Goal: Communication & Community: Answer question/provide support

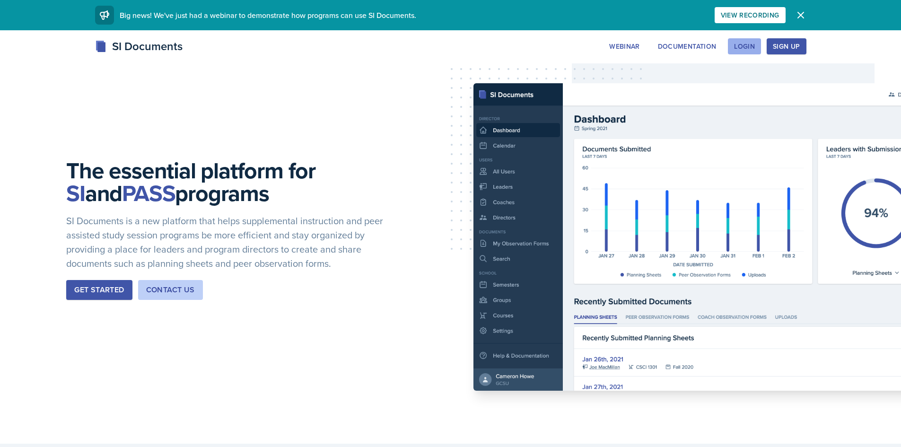
click at [741, 46] on div "Login" at bounding box center [744, 47] width 21 height 8
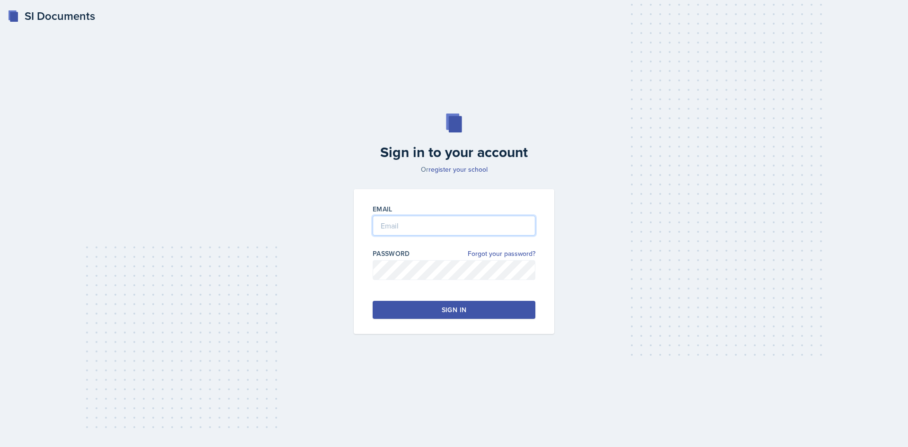
click at [412, 219] on input "email" at bounding box center [454, 226] width 163 height 20
type input "[EMAIL_ADDRESS][DOMAIN_NAME]"
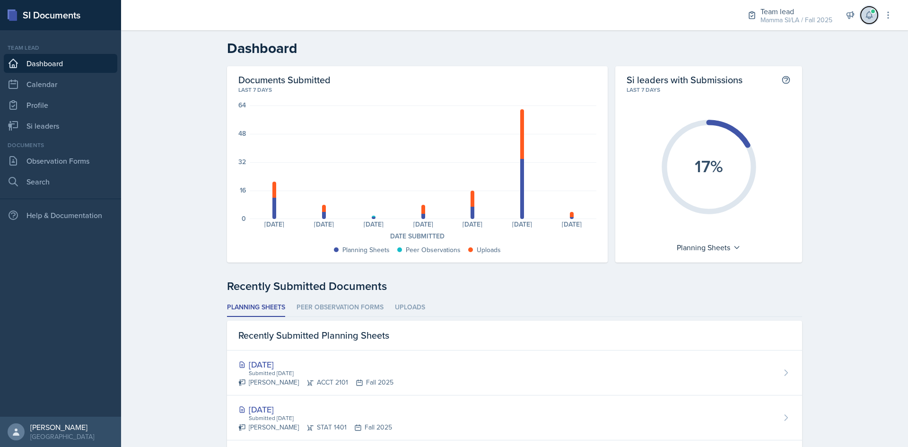
click at [875, 9] on span at bounding box center [873, 12] width 6 height 6
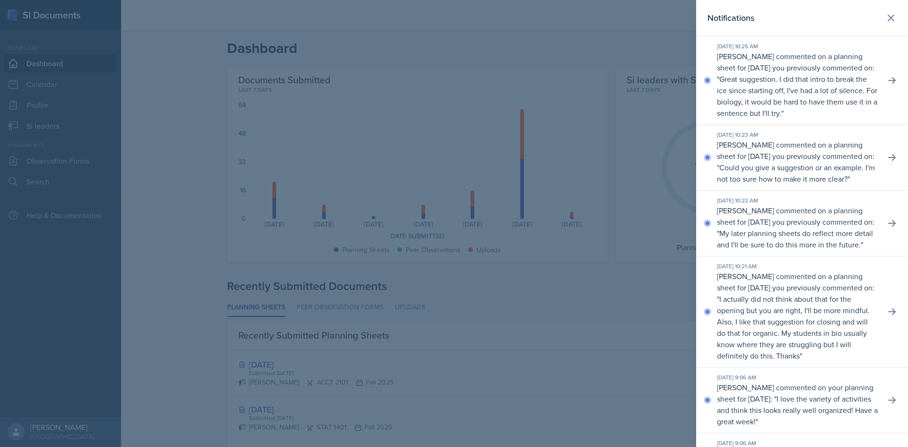
click at [590, 44] on div at bounding box center [454, 223] width 908 height 447
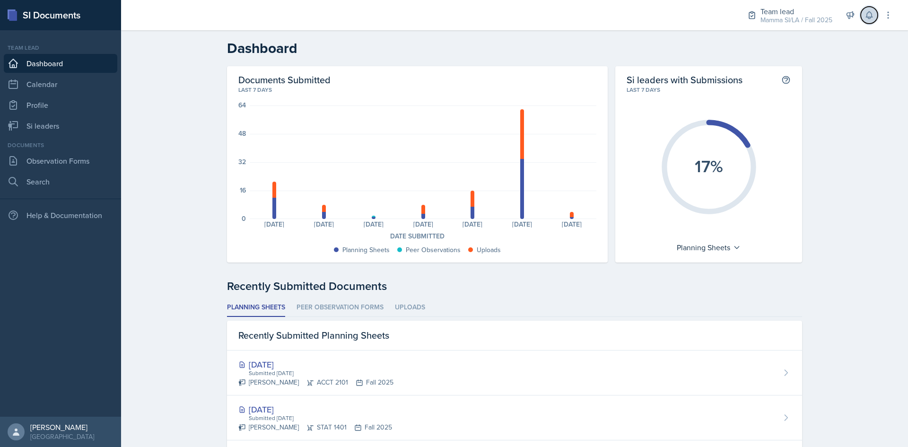
click at [870, 18] on icon at bounding box center [869, 15] width 6 height 7
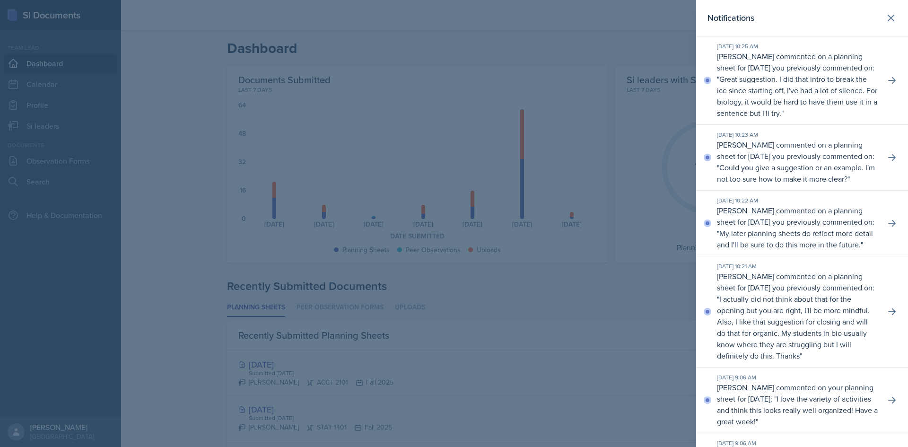
click at [870, 18] on div "Notifications" at bounding box center [802, 17] width 189 height 13
click at [607, 162] on div at bounding box center [454, 223] width 908 height 447
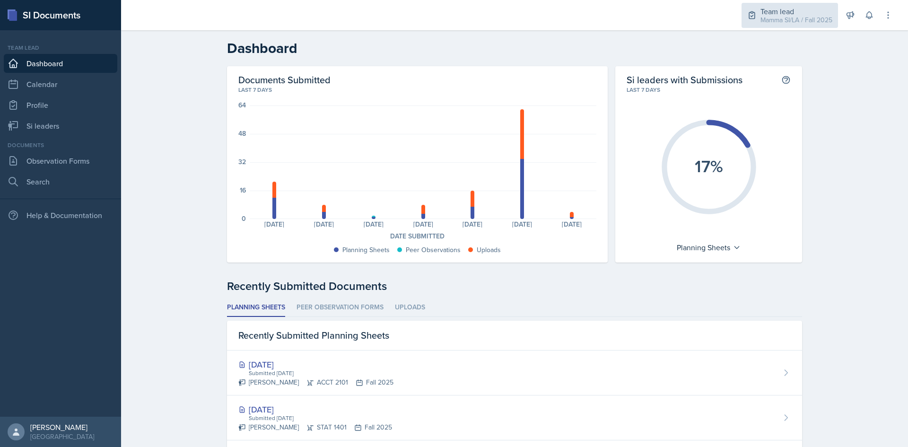
click at [811, 9] on div "Team lead" at bounding box center [796, 11] width 72 height 11
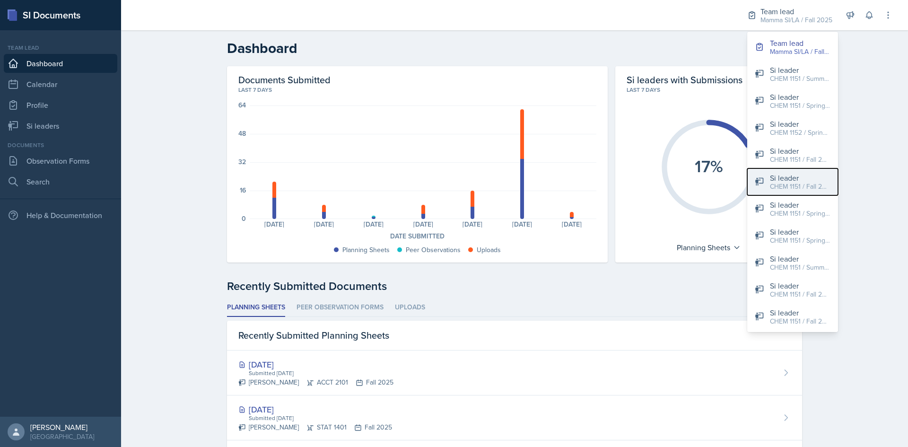
click at [813, 181] on div "Si leader" at bounding box center [800, 177] width 61 height 11
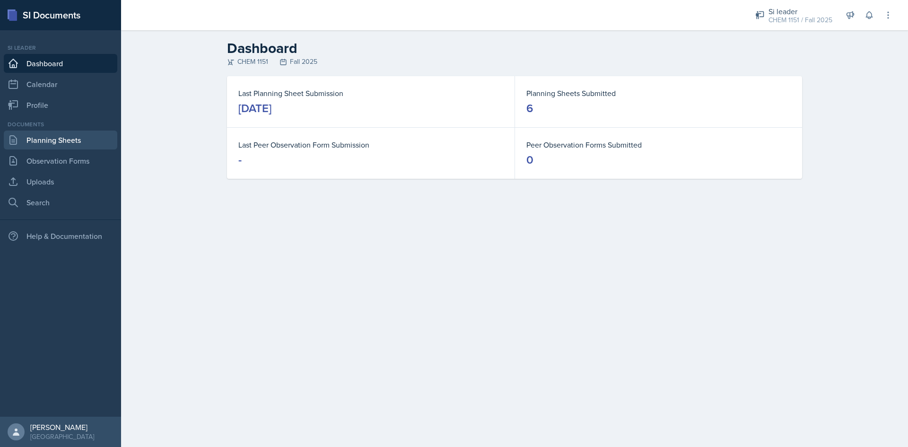
click at [66, 141] on link "Planning Sheets" at bounding box center [61, 140] width 114 height 19
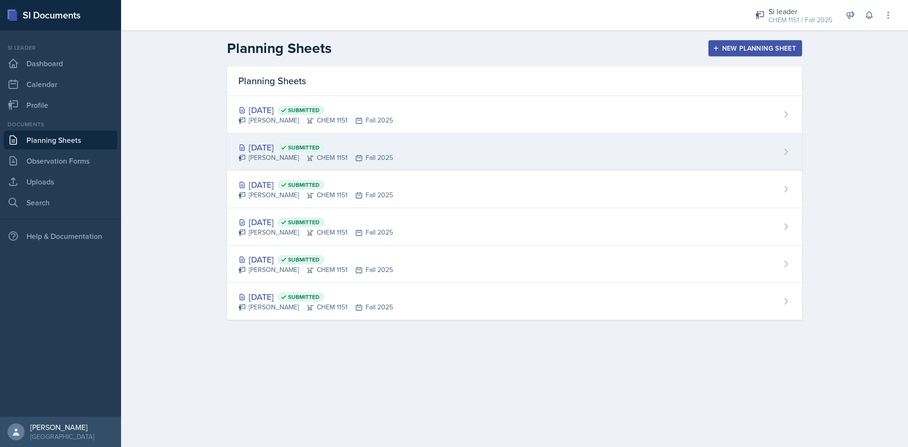
click at [428, 149] on div "[DATE] Submitted [PERSON_NAME] CHEM 1151 Fall 2025" at bounding box center [514, 151] width 575 height 37
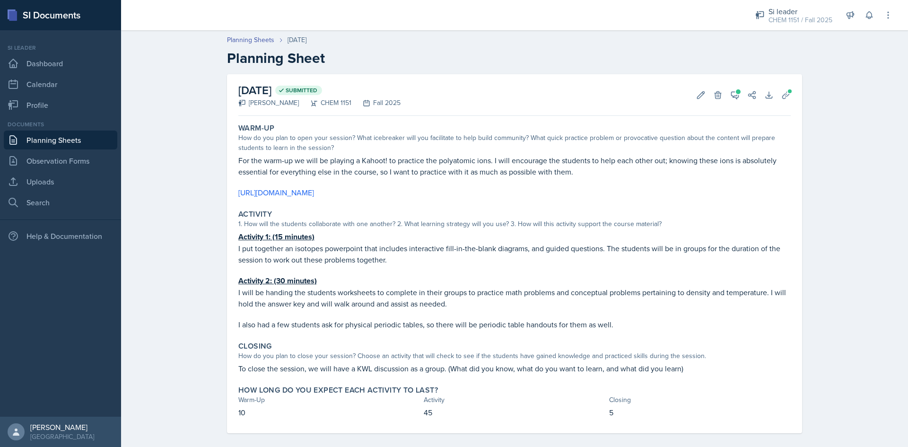
scroll to position [9, 0]
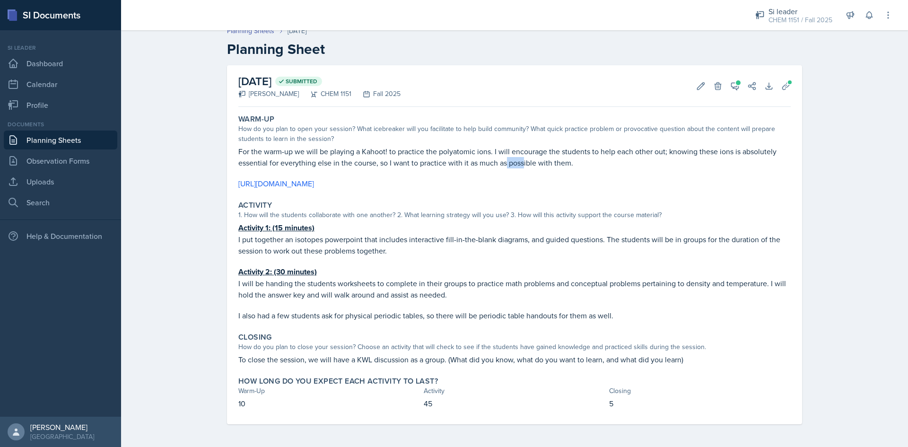
drag, startPoint x: 503, startPoint y: 161, endPoint x: 536, endPoint y: 156, distance: 33.6
click at [535, 156] on p "For the warm-up we will be playing a Kahoot! to practice the polyatomic ions. I…" at bounding box center [514, 157] width 552 height 23
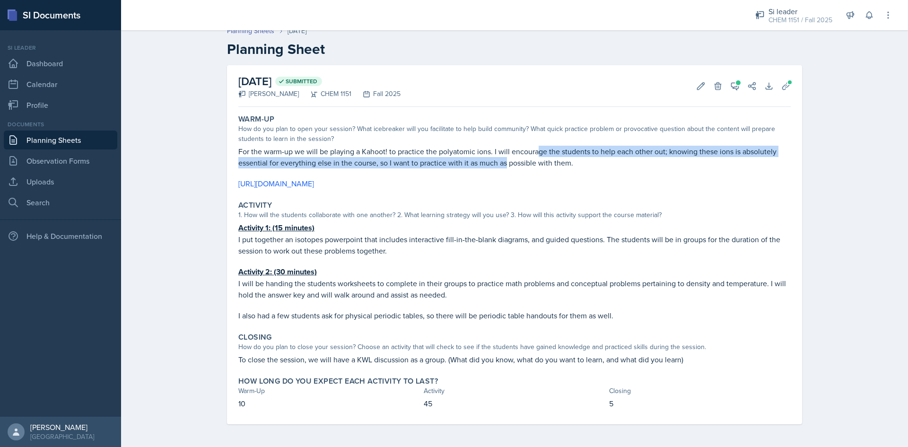
click at [537, 155] on p "For the warm-up we will be playing a Kahoot! to practice the polyatomic ions. I…" at bounding box center [514, 157] width 552 height 23
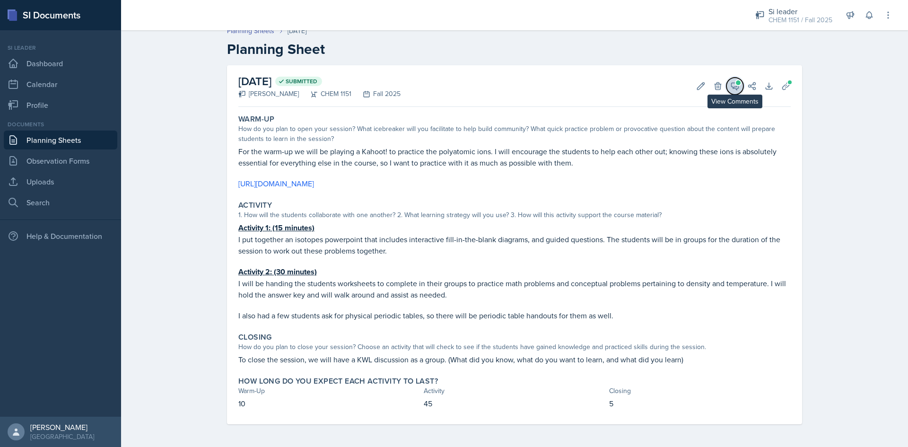
click at [736, 80] on span at bounding box center [738, 82] width 5 height 5
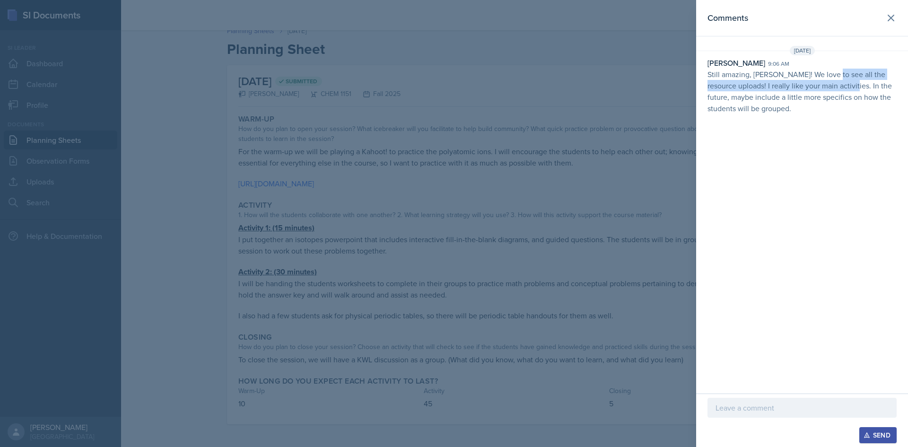
drag, startPoint x: 828, startPoint y: 77, endPoint x: 850, endPoint y: 86, distance: 24.0
click at [850, 86] on p "Still amazing, [PERSON_NAME]! We love to see all the resource uploads! I really…" at bounding box center [802, 91] width 189 height 45
click at [851, 86] on p "Still amazing, [PERSON_NAME]! We love to see all the resource uploads! I really…" at bounding box center [802, 91] width 189 height 45
drag, startPoint x: 745, startPoint y: 95, endPoint x: 792, endPoint y: 99, distance: 47.0
click at [787, 98] on p "Still amazing, [PERSON_NAME]! We love to see all the resource uploads! I really…" at bounding box center [802, 91] width 189 height 45
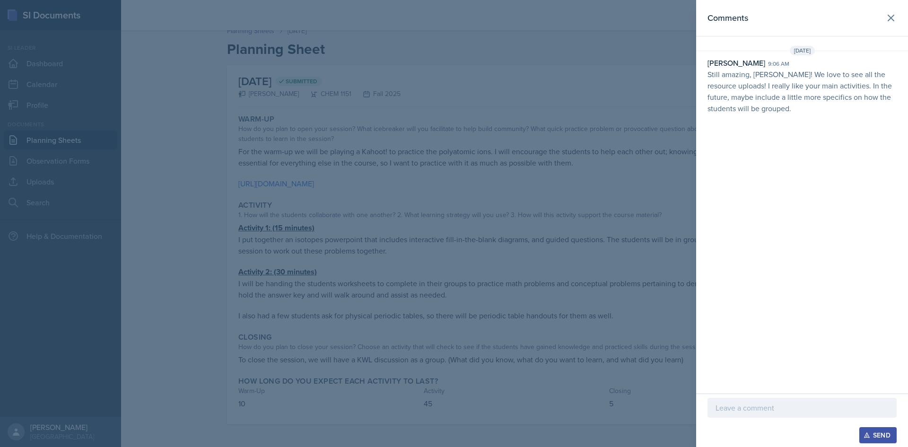
click at [796, 99] on p "Still amazing, [PERSON_NAME]! We love to see all the resource uploads! I really…" at bounding box center [802, 91] width 189 height 45
drag, startPoint x: 774, startPoint y: 103, endPoint x: 842, endPoint y: 109, distance: 67.9
click at [838, 109] on p "Still amazing, [PERSON_NAME]! We love to see all the resource uploads! I really…" at bounding box center [802, 91] width 189 height 45
click at [843, 109] on p "Still amazing, [PERSON_NAME]! We love to see all the resource uploads! I really…" at bounding box center [802, 91] width 189 height 45
click at [890, 14] on icon at bounding box center [890, 17] width 11 height 11
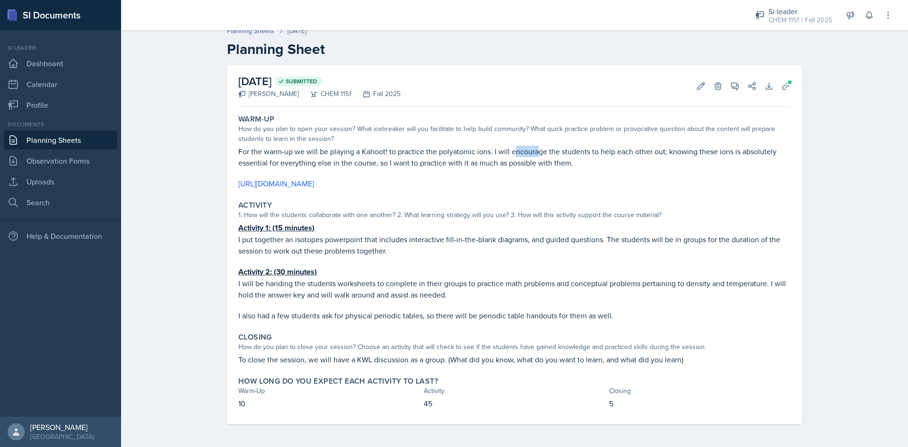
drag, startPoint x: 516, startPoint y: 153, endPoint x: 547, endPoint y: 154, distance: 31.2
click at [539, 154] on p "For the warm-up we will be playing a Kahoot! to practice the polyatomic ions. I…" at bounding box center [514, 157] width 552 height 23
click at [552, 154] on p "For the warm-up we will be playing a Kahoot! to practice the polyatomic ions. I…" at bounding box center [514, 157] width 552 height 23
click at [873, 11] on icon at bounding box center [869, 14] width 9 height 9
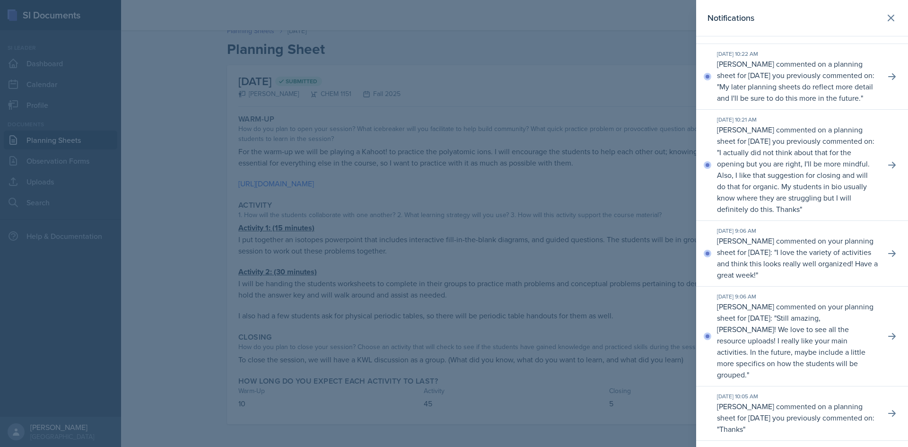
scroll to position [189, 0]
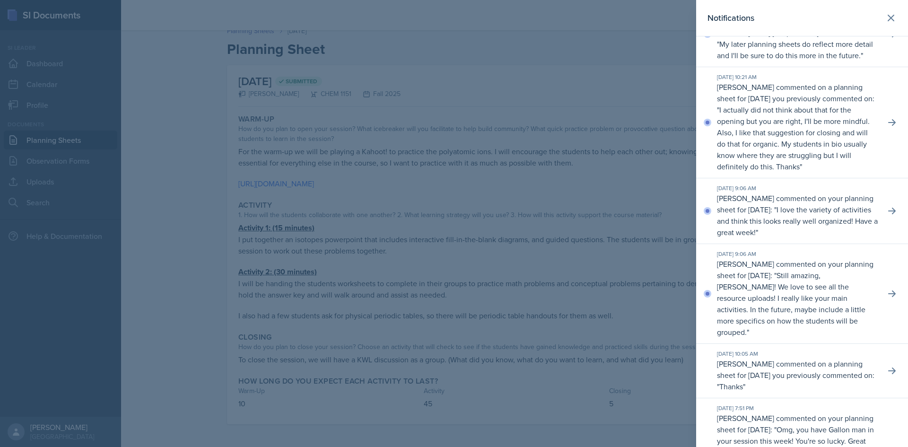
click at [640, 68] on div at bounding box center [454, 223] width 908 height 447
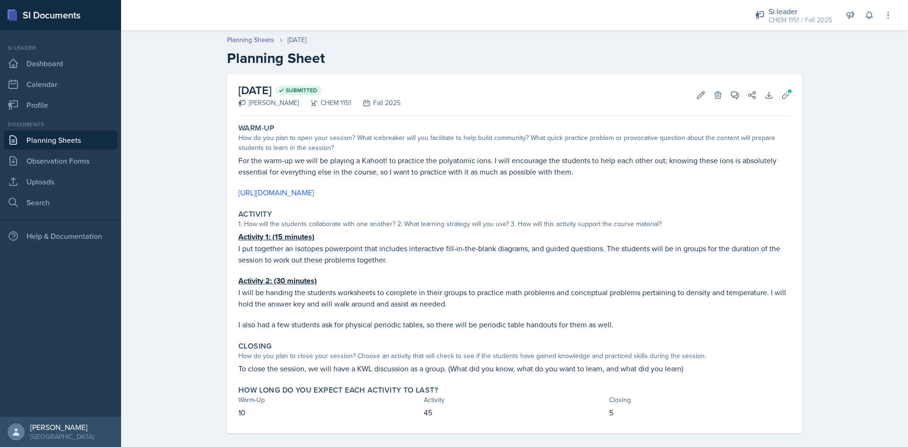
scroll to position [9, 0]
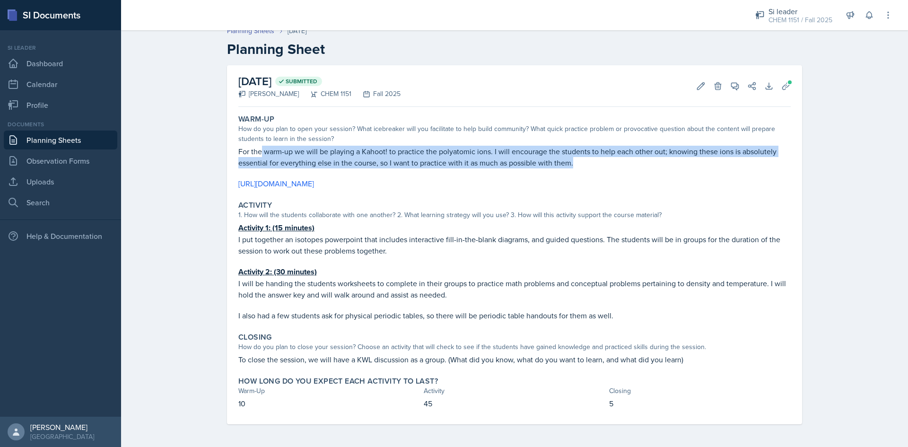
drag, startPoint x: 265, startPoint y: 153, endPoint x: 606, endPoint y: 157, distance: 340.5
click at [606, 157] on p "For the warm-up we will be playing a Kahoot! to practice the polyatomic ions. I…" at bounding box center [514, 157] width 552 height 23
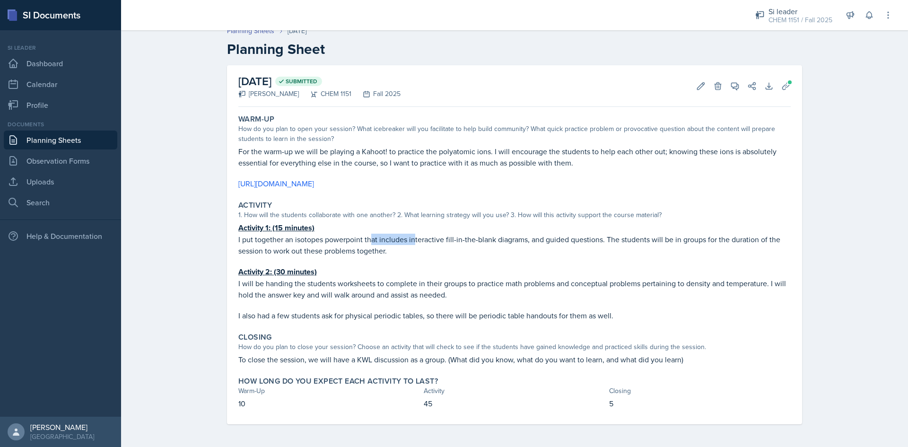
drag, startPoint x: 375, startPoint y: 241, endPoint x: 415, endPoint y: 240, distance: 40.7
click at [415, 240] on p "I put together an isotopes powerpoint that includes interactive fill-in-the-bla…" at bounding box center [514, 245] width 552 height 23
click at [416, 240] on p "I put together an isotopes powerpoint that includes interactive fill-in-the-bla…" at bounding box center [514, 245] width 552 height 23
drag, startPoint x: 367, startPoint y: 313, endPoint x: 440, endPoint y: 316, distance: 73.4
click at [440, 316] on p "I also had a few students ask for physical periodic tables, so there will be pe…" at bounding box center [514, 315] width 552 height 11
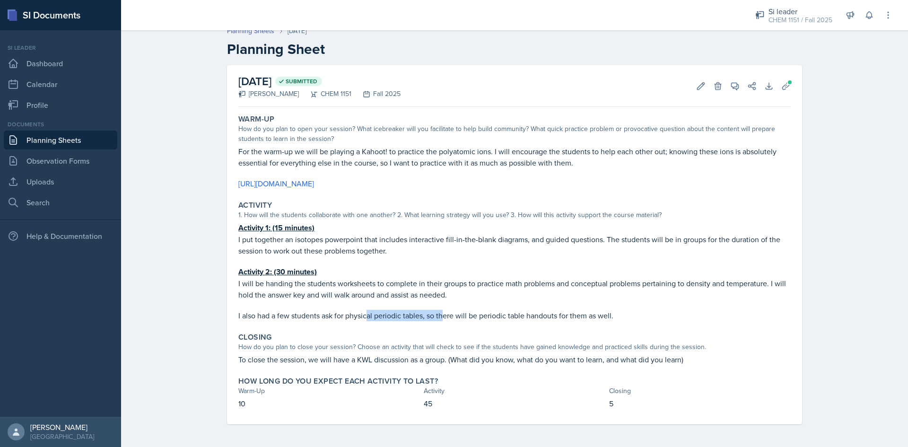
click at [440, 316] on p "I also had a few students ask for physical periodic tables, so there will be pe…" at bounding box center [514, 315] width 552 height 11
click at [786, 90] on icon at bounding box center [785, 85] width 9 height 9
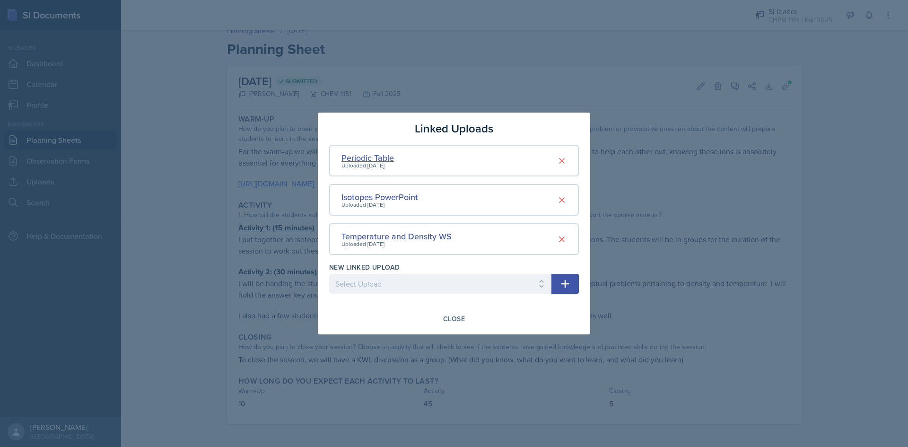
click at [384, 155] on div "Periodic Table" at bounding box center [367, 157] width 52 height 13
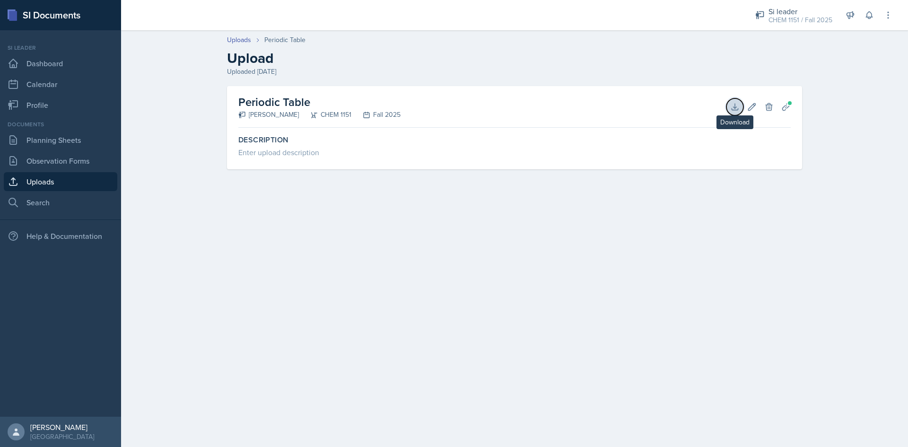
click at [732, 106] on icon at bounding box center [734, 106] width 9 height 9
click at [38, 183] on link "Uploads" at bounding box center [61, 181] width 114 height 19
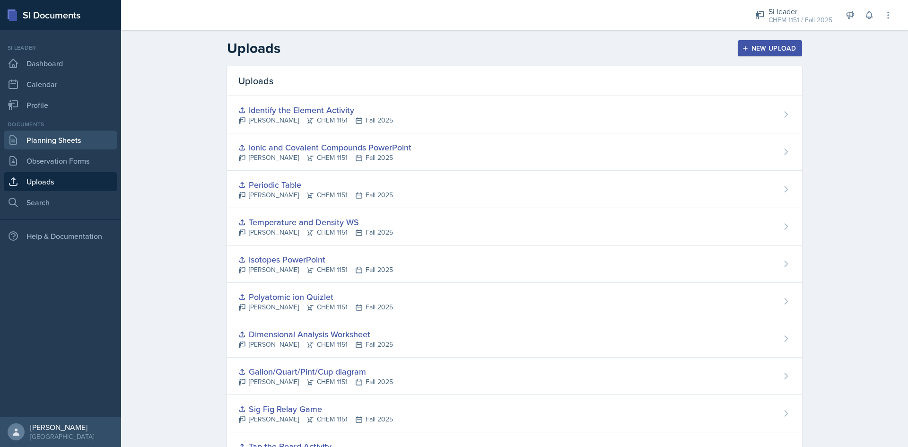
click at [85, 149] on link "Planning Sheets" at bounding box center [61, 140] width 114 height 19
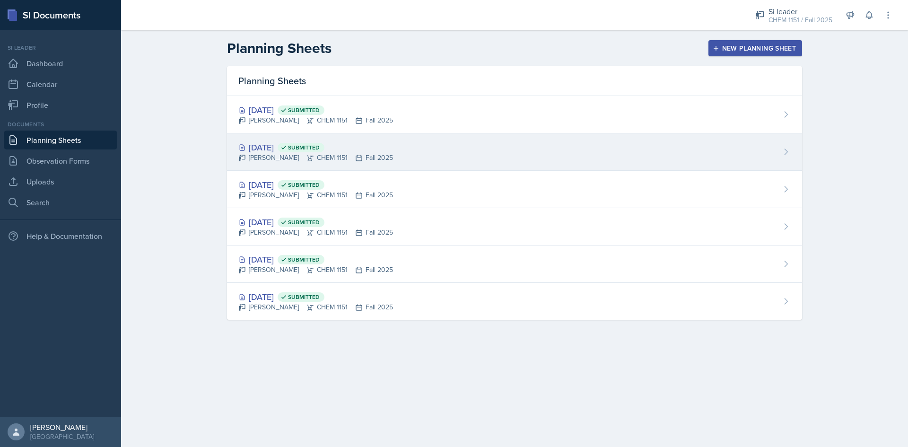
click at [355, 147] on div "[DATE] Submitted" at bounding box center [315, 147] width 155 height 13
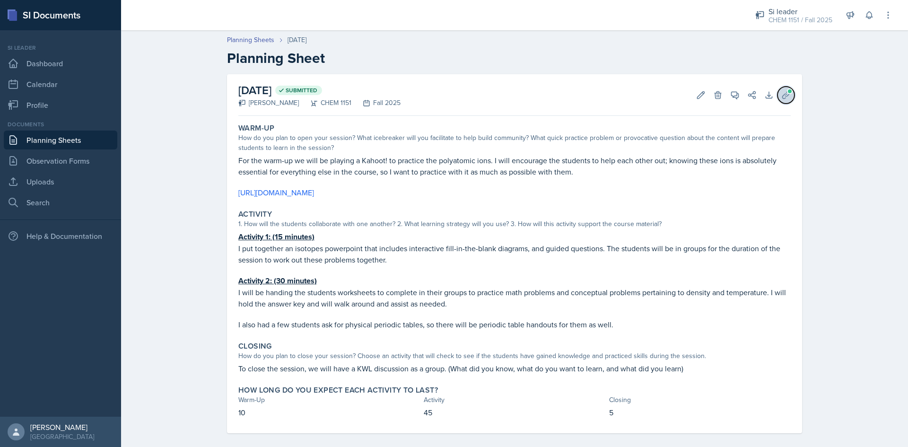
click at [790, 91] on button "Uploads" at bounding box center [786, 95] width 17 height 17
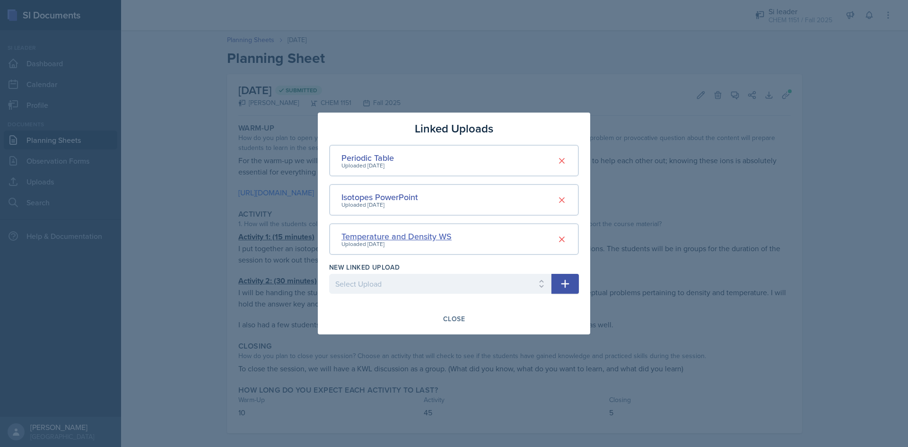
click at [403, 236] on div "Temperature and Density WS" at bounding box center [396, 236] width 110 height 13
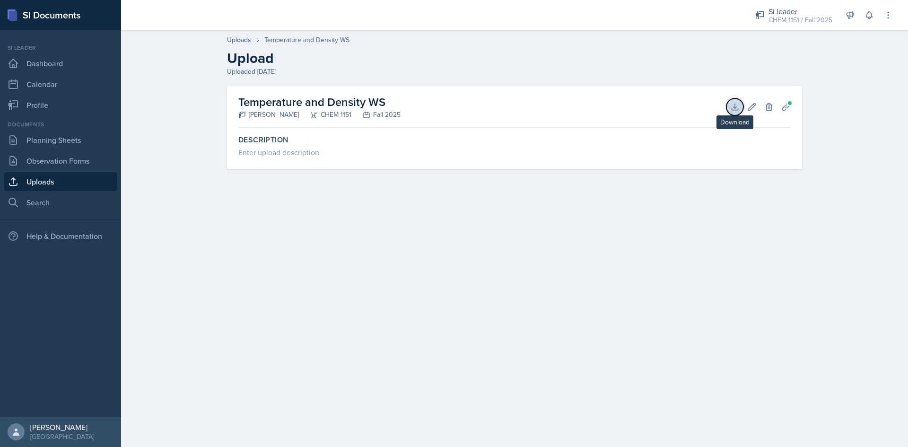
click at [734, 114] on button "Download" at bounding box center [734, 106] width 17 height 17
click at [68, 133] on link "Planning Sheets" at bounding box center [61, 140] width 114 height 19
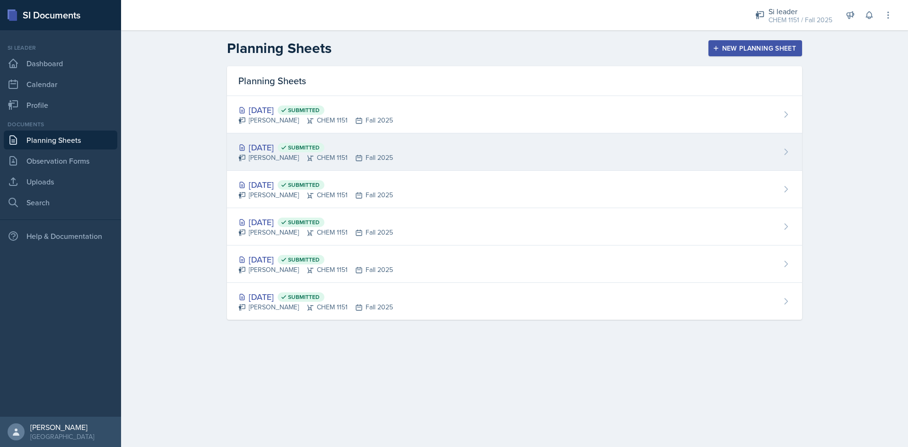
click at [359, 163] on div "[DATE] Submitted [PERSON_NAME] CHEM 1151 Fall 2025" at bounding box center [514, 151] width 575 height 37
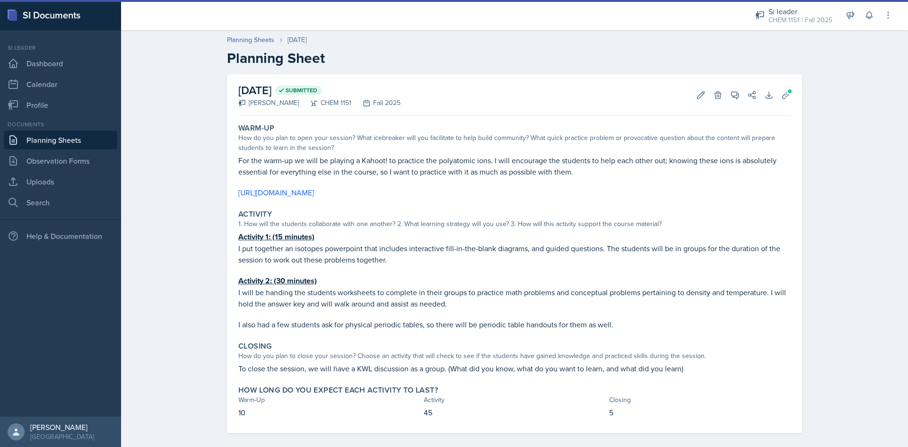
scroll to position [9, 0]
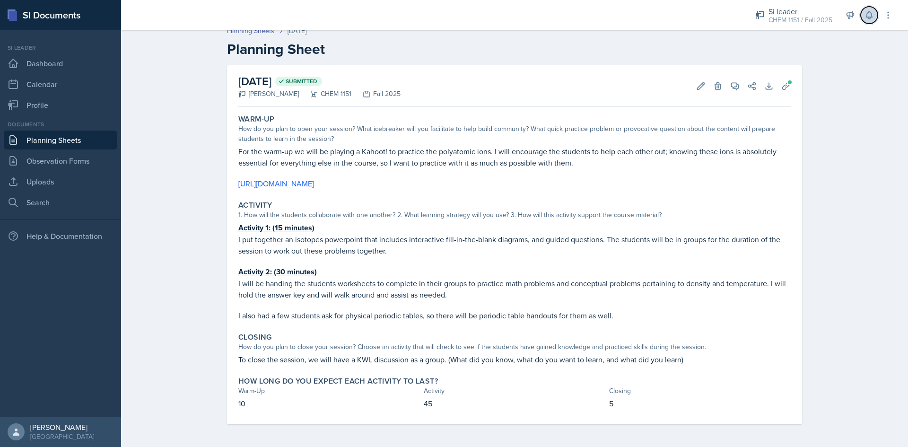
click at [862, 15] on button at bounding box center [869, 15] width 17 height 17
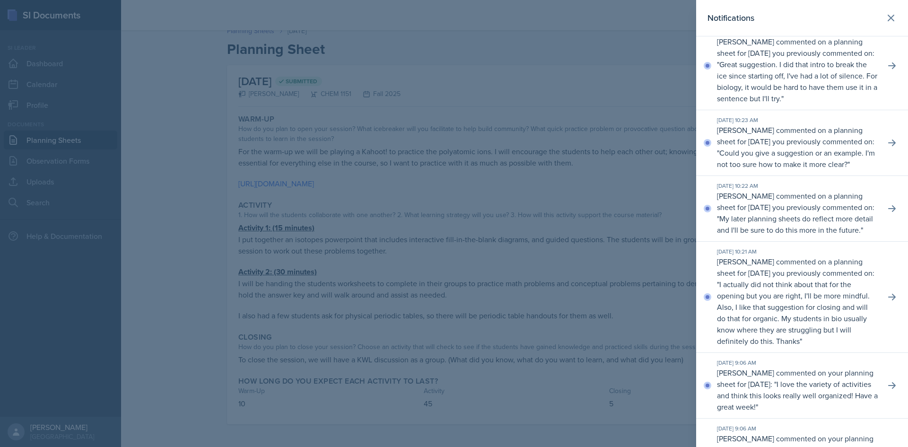
scroll to position [0, 0]
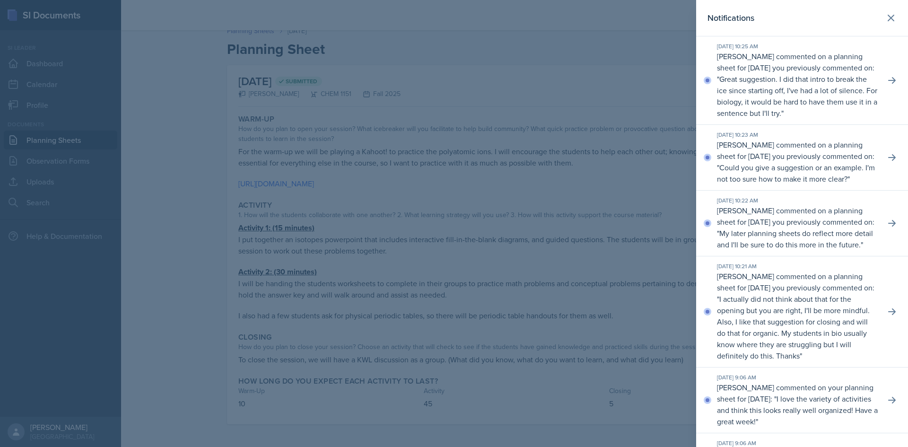
click at [600, 45] on div at bounding box center [454, 223] width 908 height 447
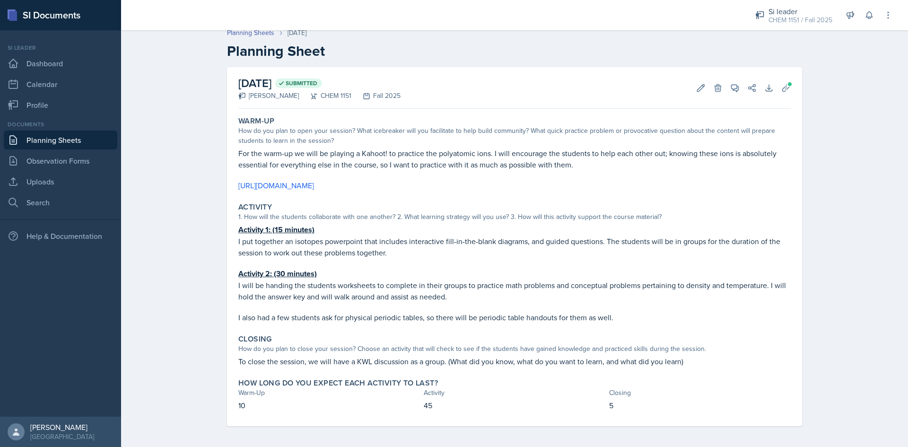
scroll to position [9, 0]
click at [46, 139] on link "Planning Sheets" at bounding box center [61, 140] width 114 height 19
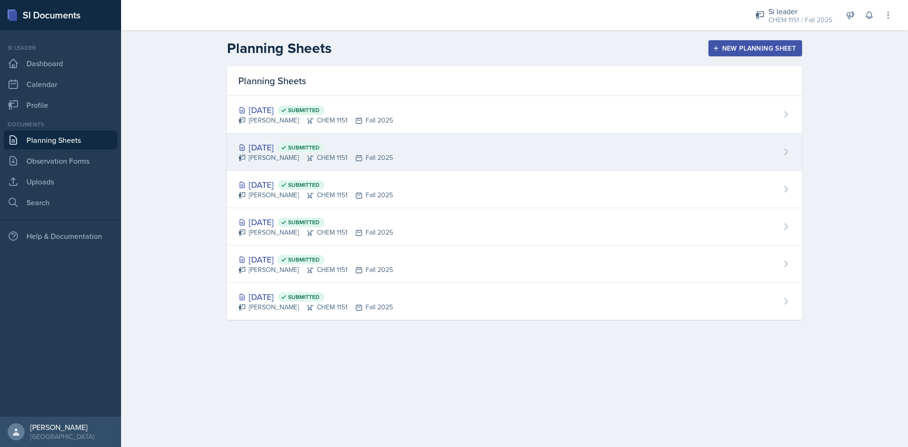
click at [412, 156] on div "[DATE] Submitted [PERSON_NAME] CHEM 1151 Fall 2025" at bounding box center [514, 151] width 575 height 37
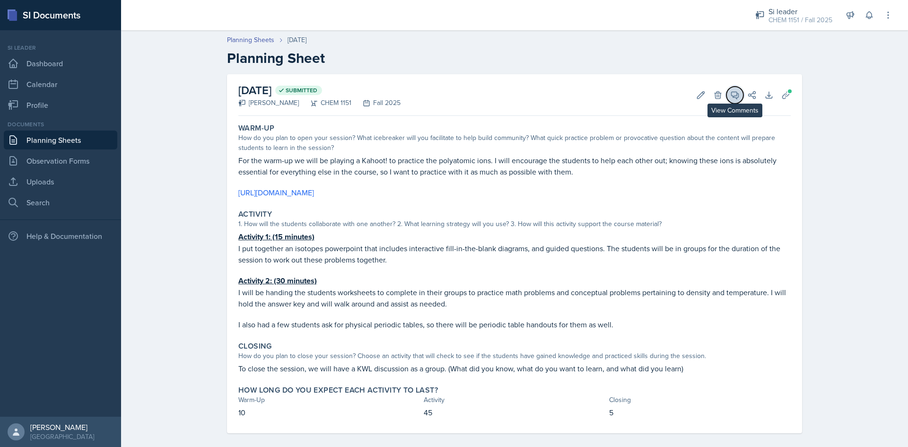
click at [737, 96] on button "View Comments" at bounding box center [734, 95] width 17 height 17
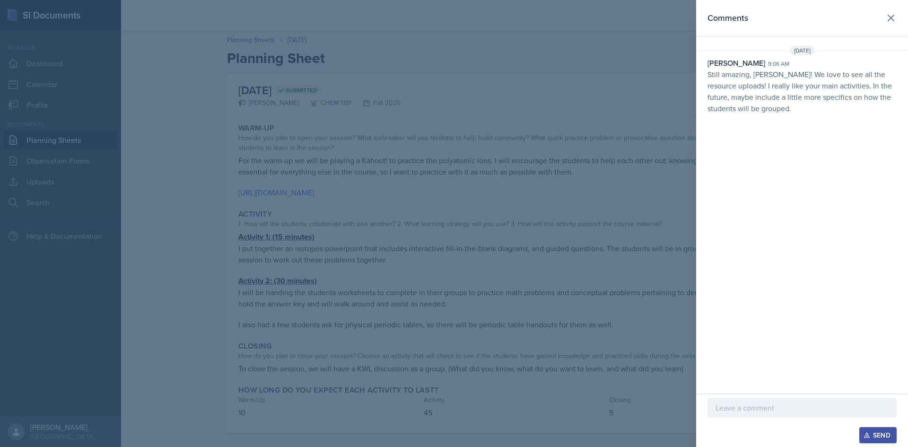
click at [799, 401] on div at bounding box center [802, 408] width 189 height 20
click at [865, 435] on icon "button" at bounding box center [866, 435] width 5 height 5
click at [266, 138] on div at bounding box center [454, 223] width 908 height 447
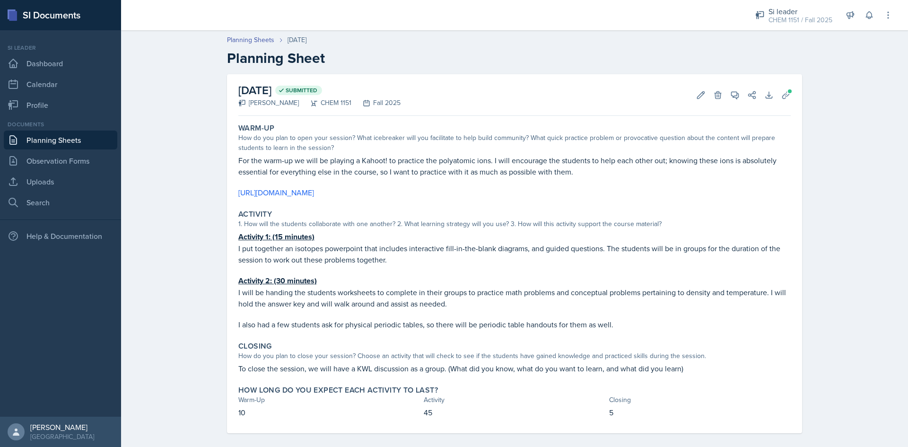
click at [88, 139] on link "Planning Sheets" at bounding box center [61, 140] width 114 height 19
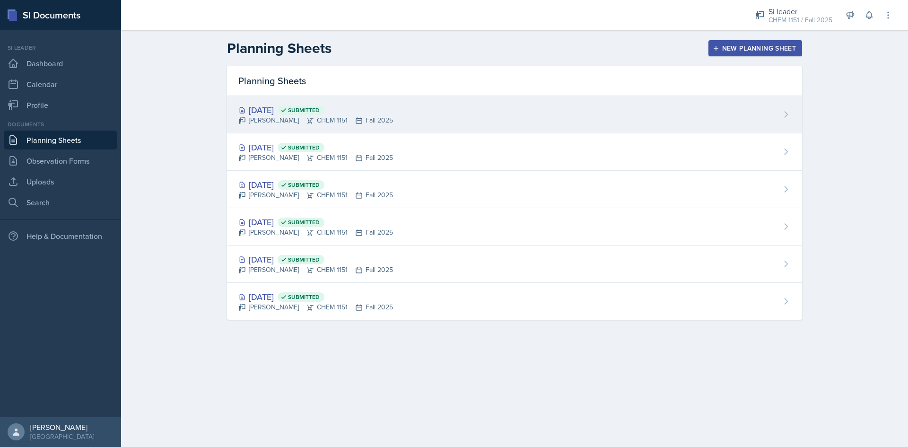
click at [342, 118] on div "[PERSON_NAME] CHEM 1151 Fall 2025" at bounding box center [315, 120] width 155 height 10
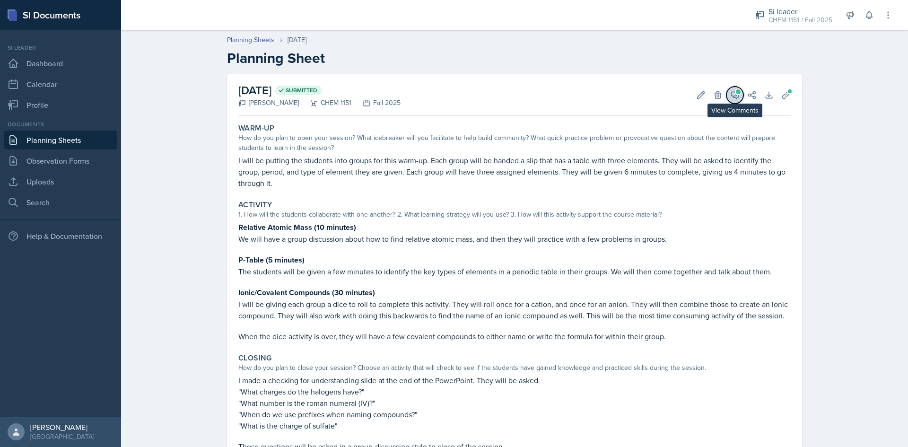
click at [731, 99] on icon at bounding box center [734, 94] width 9 height 9
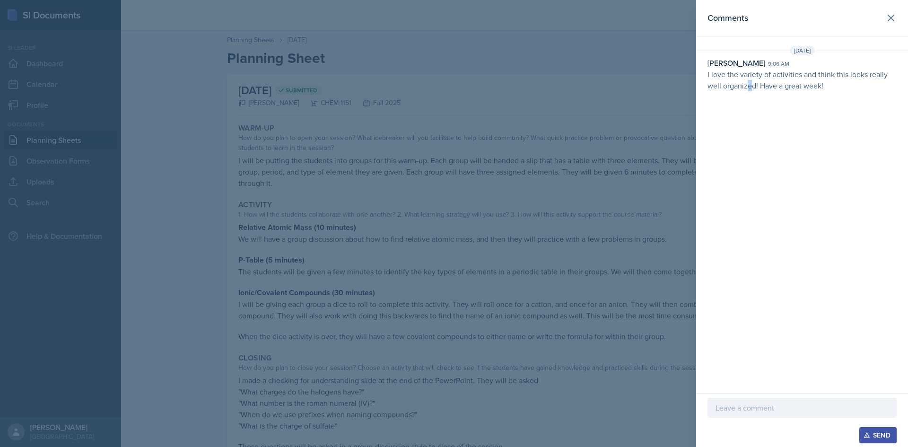
drag, startPoint x: 749, startPoint y: 84, endPoint x: 795, endPoint y: 87, distance: 46.5
click at [758, 85] on p "I love the variety of activities and think this looks really well organized! Ha…" at bounding box center [802, 80] width 189 height 23
click at [796, 87] on p "I love the variety of activities and think this looks really well organized! Ha…" at bounding box center [802, 80] width 189 height 23
click at [858, 90] on p "I love the variety of activities and think this looks really well organized! Ha…" at bounding box center [802, 80] width 189 height 23
click at [802, 413] on p at bounding box center [802, 407] width 173 height 11
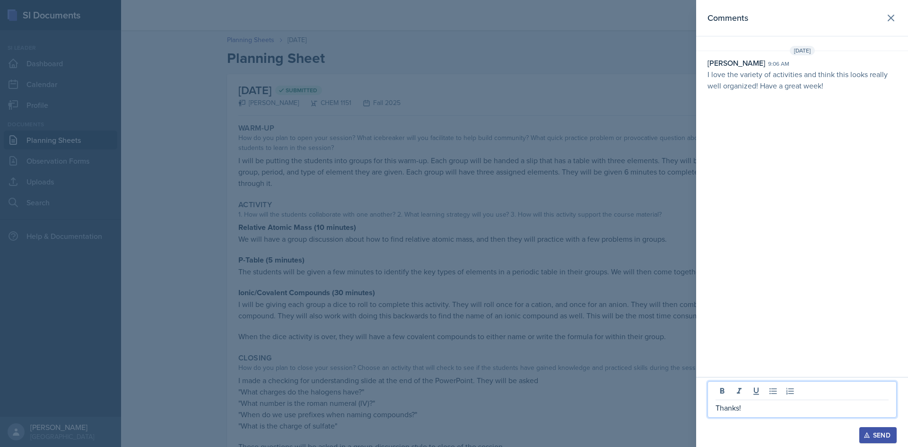
click at [883, 437] on div "Send" at bounding box center [877, 435] width 25 height 8
click at [642, 265] on div at bounding box center [454, 223] width 908 height 447
